Goal: Find specific page/section: Find specific page/section

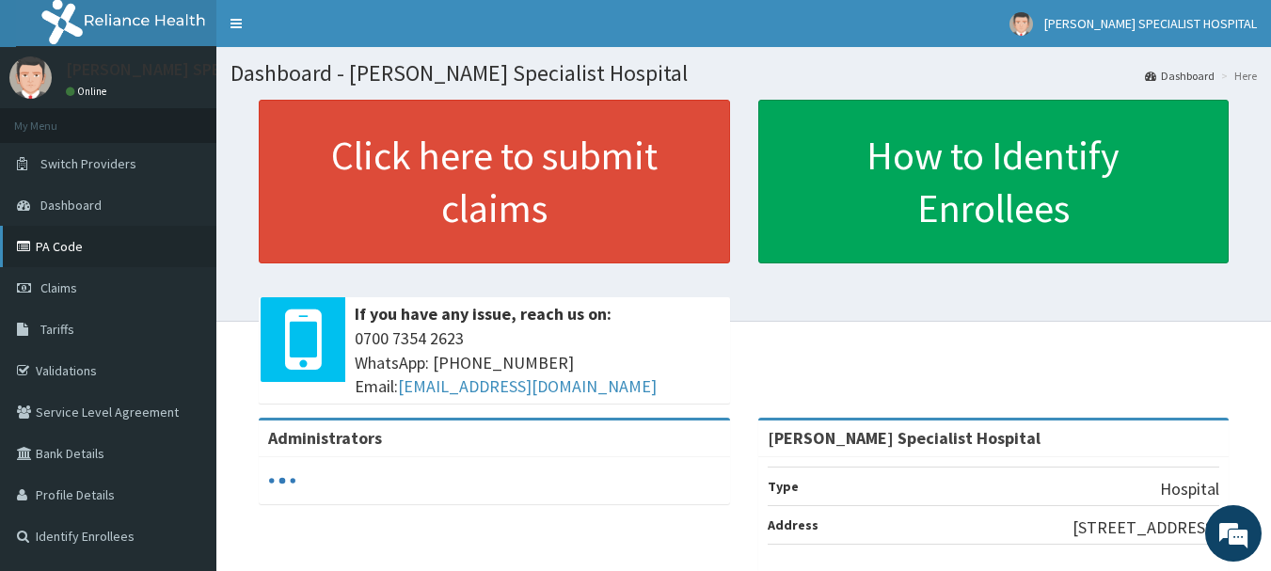
click at [70, 233] on link "PA Code" at bounding box center [108, 246] width 216 height 41
click at [62, 247] on link "PA Code" at bounding box center [108, 246] width 216 height 41
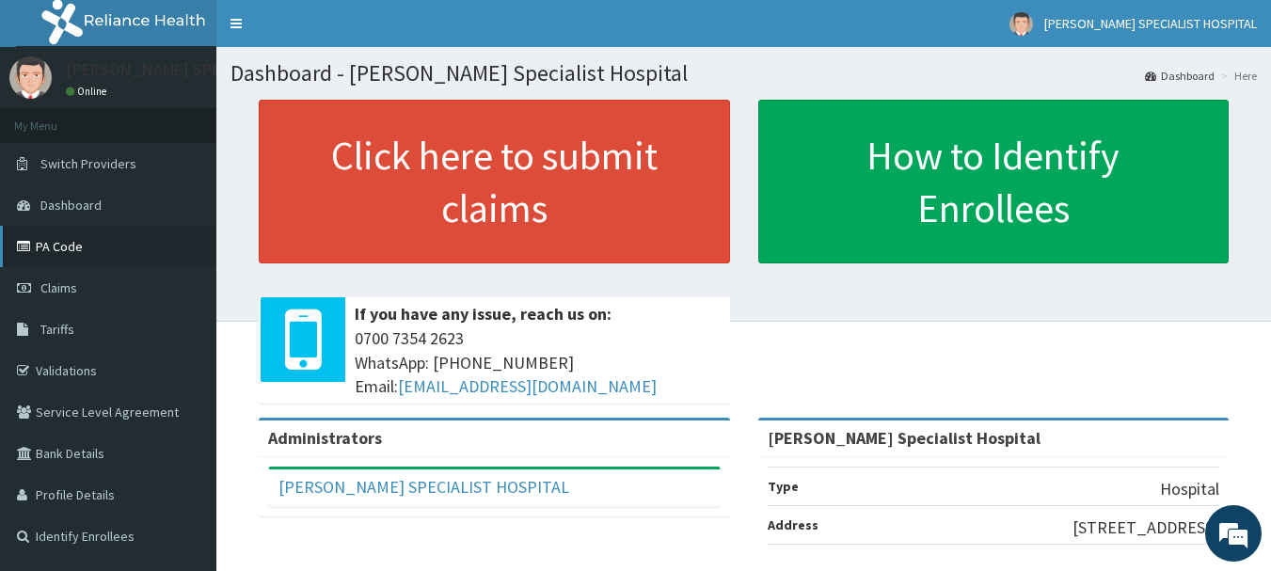
click at [44, 250] on link "PA Code" at bounding box center [108, 246] width 216 height 41
click at [70, 242] on link "PA Code" at bounding box center [108, 246] width 216 height 41
click at [82, 371] on link "Validations" at bounding box center [108, 370] width 216 height 41
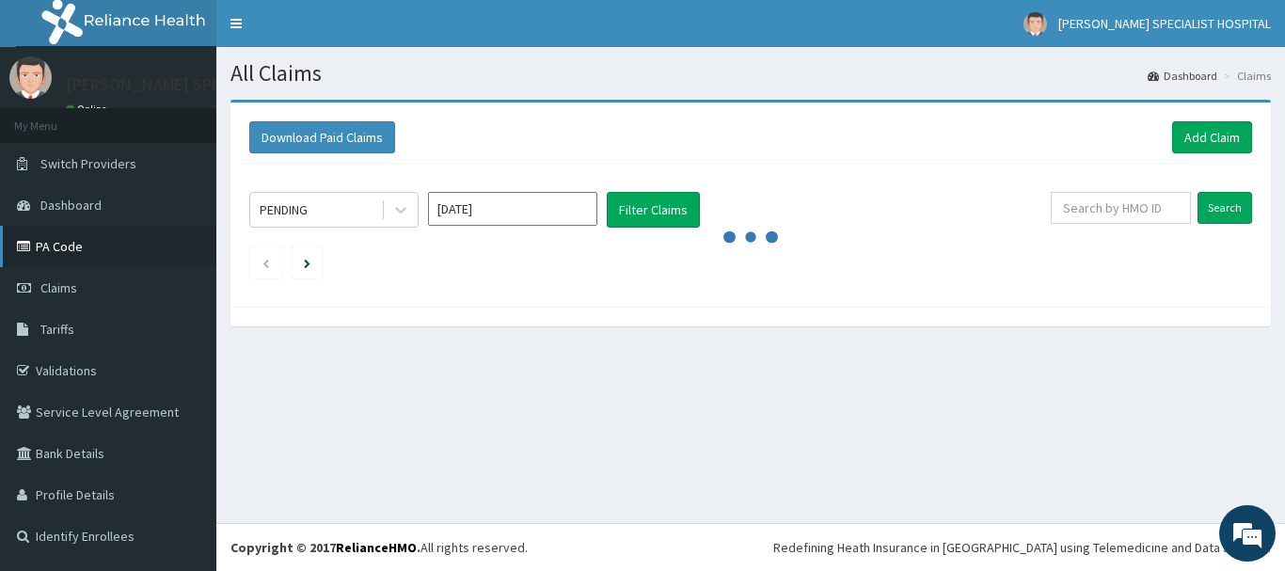
click at [60, 237] on link "PA Code" at bounding box center [108, 246] width 216 height 41
click at [77, 374] on link "Validations" at bounding box center [108, 370] width 216 height 41
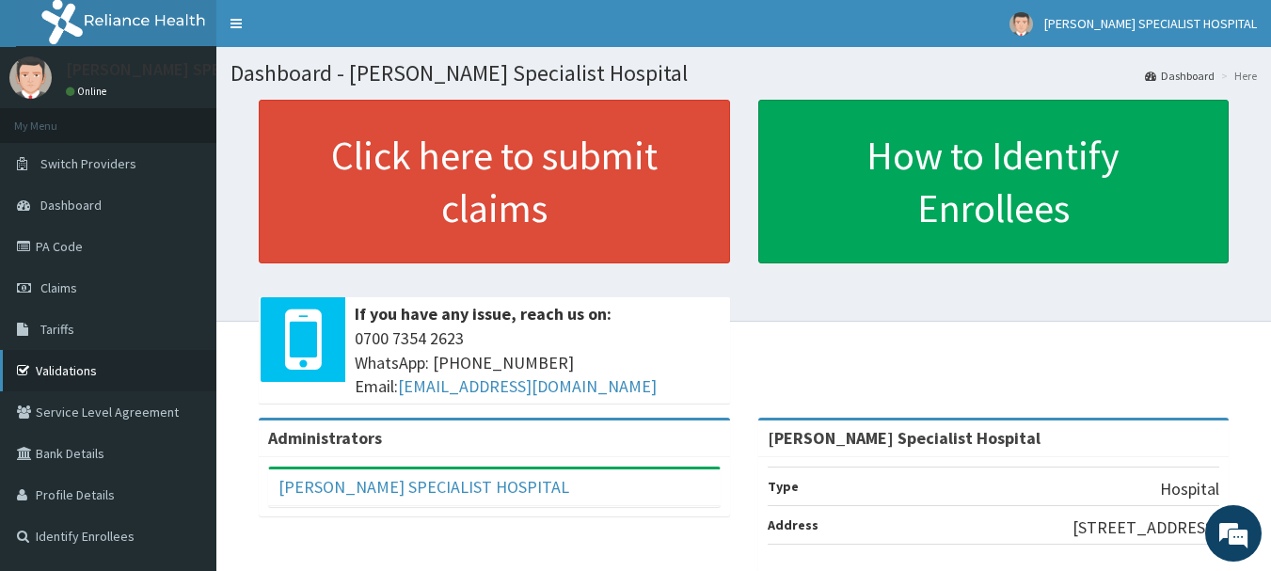
click at [90, 375] on link "Validations" at bounding box center [108, 370] width 216 height 41
click at [64, 248] on link "PA Code" at bounding box center [108, 246] width 216 height 41
